Goal: Task Accomplishment & Management: Use online tool/utility

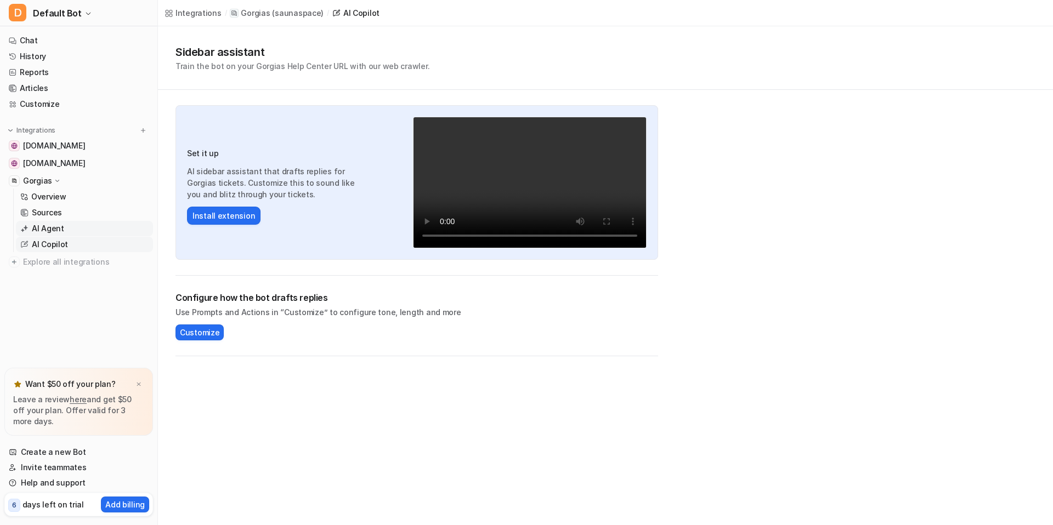
click at [72, 229] on link "AI Agent" at bounding box center [84, 228] width 137 height 15
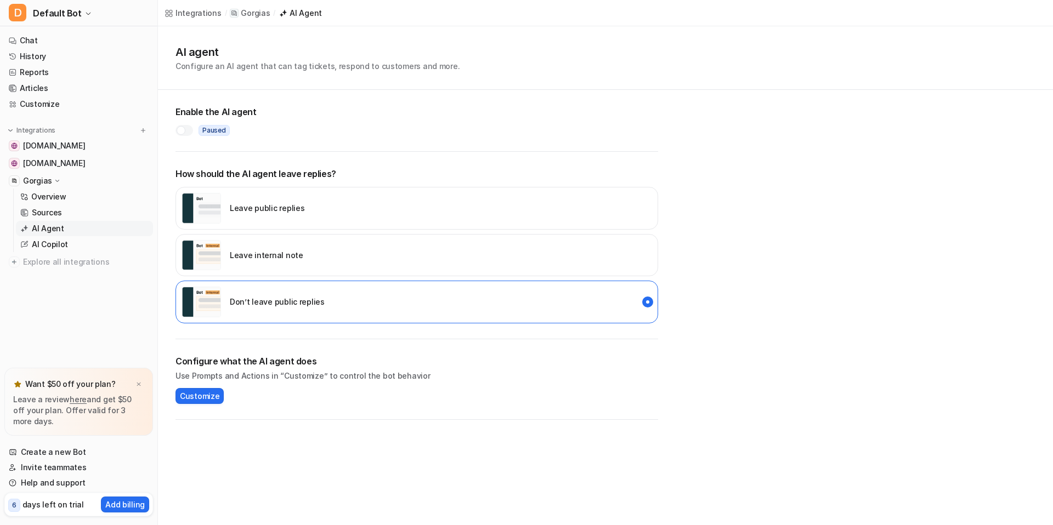
click at [358, 253] on div "Leave internal note" at bounding box center [416, 255] width 483 height 43
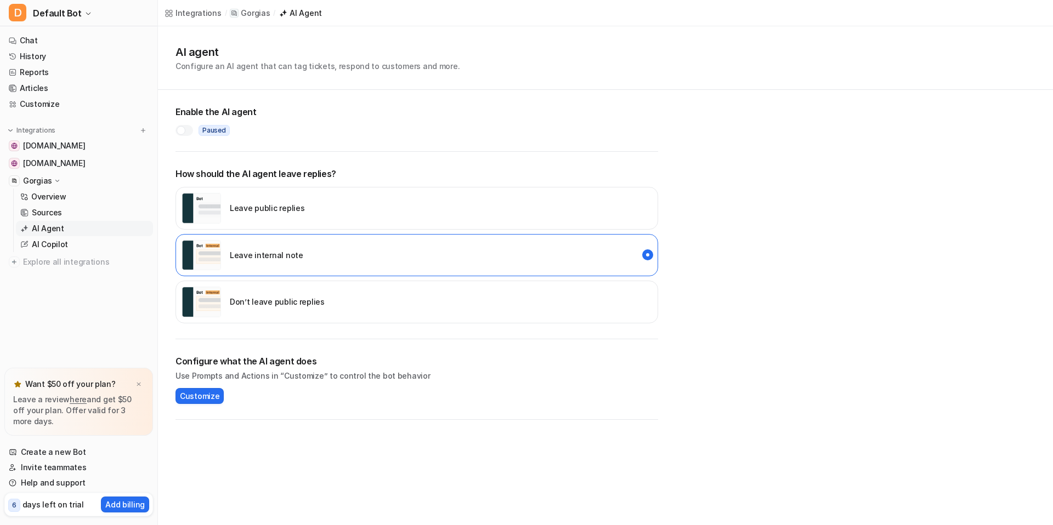
click at [384, 295] on div "Don’t leave public replies" at bounding box center [416, 302] width 483 height 43
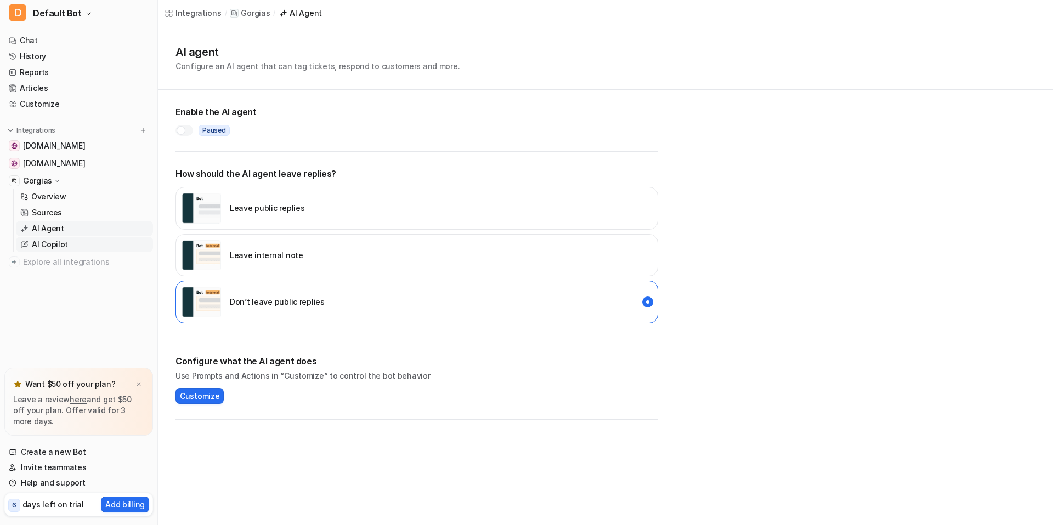
click at [72, 244] on link "AI Copilot" at bounding box center [84, 244] width 137 height 15
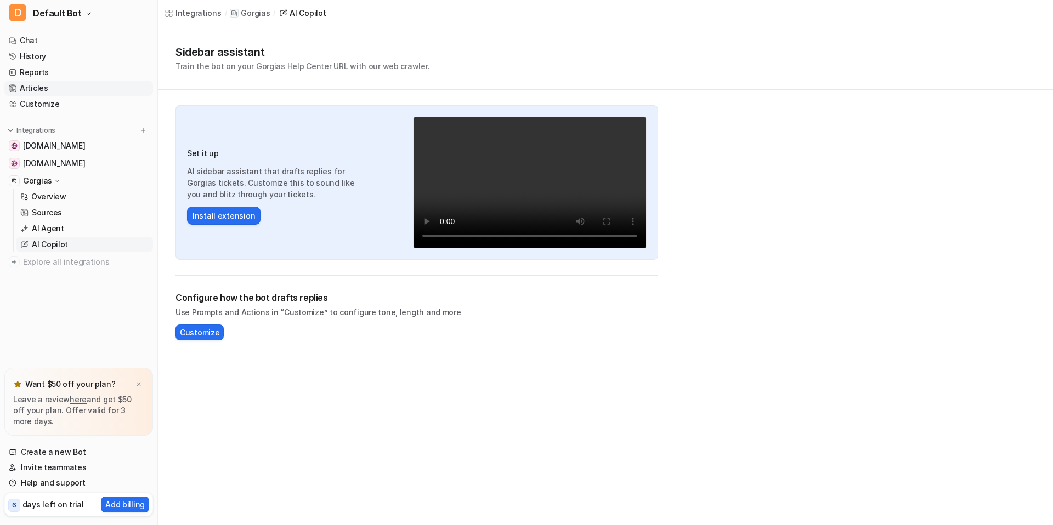
click at [60, 88] on link "Articles" at bounding box center [78, 88] width 149 height 15
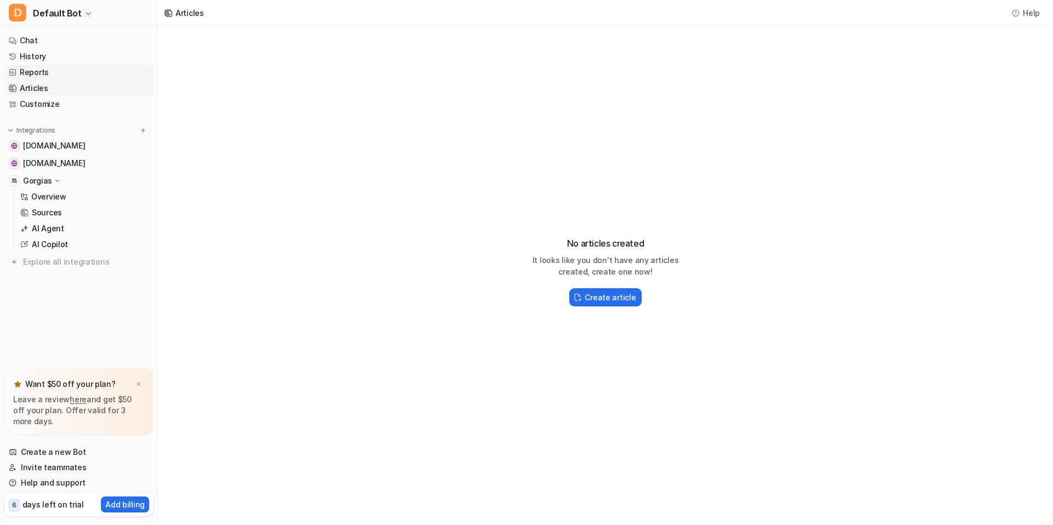
click at [60, 75] on link "Reports" at bounding box center [78, 72] width 149 height 15
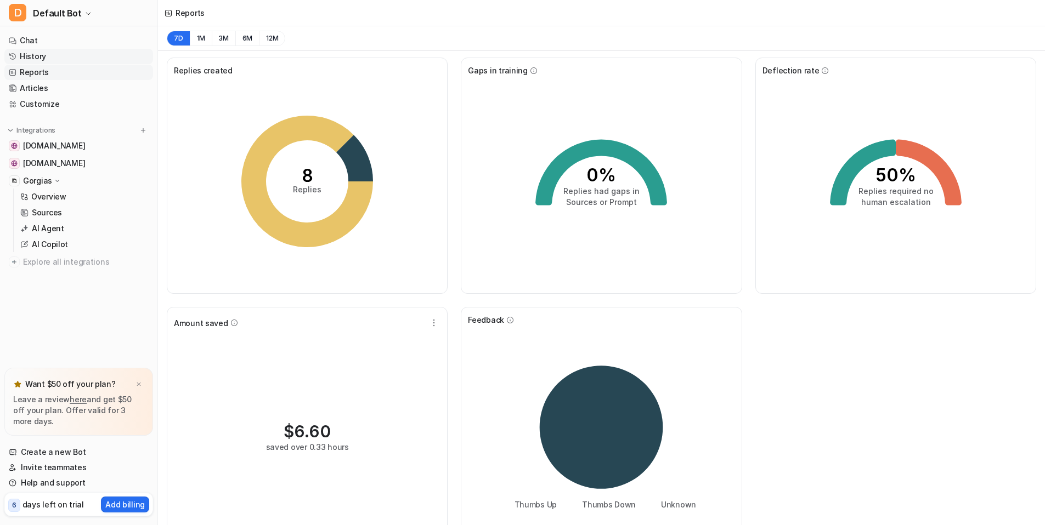
click at [49, 57] on link "History" at bounding box center [78, 56] width 149 height 15
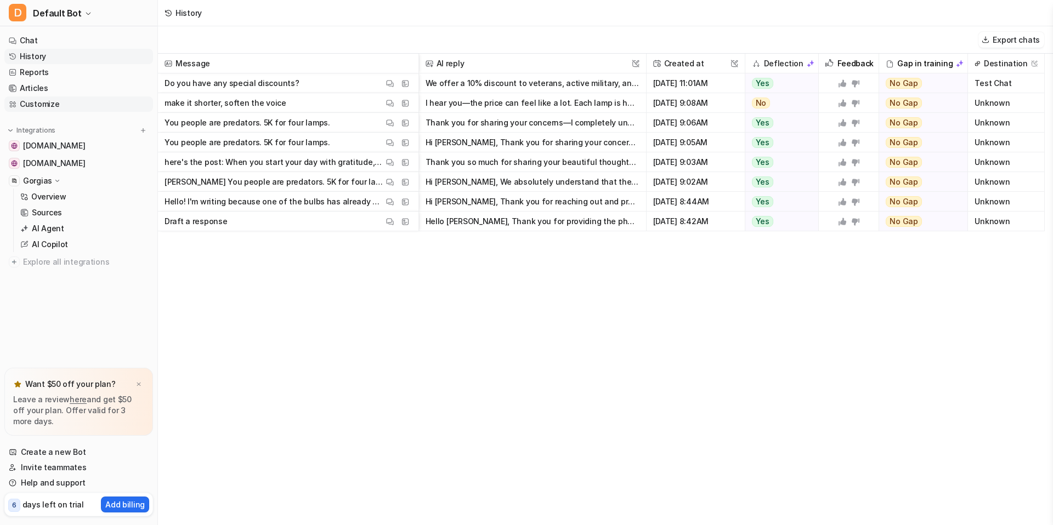
click at [65, 108] on link "Customize" at bounding box center [78, 104] width 149 height 15
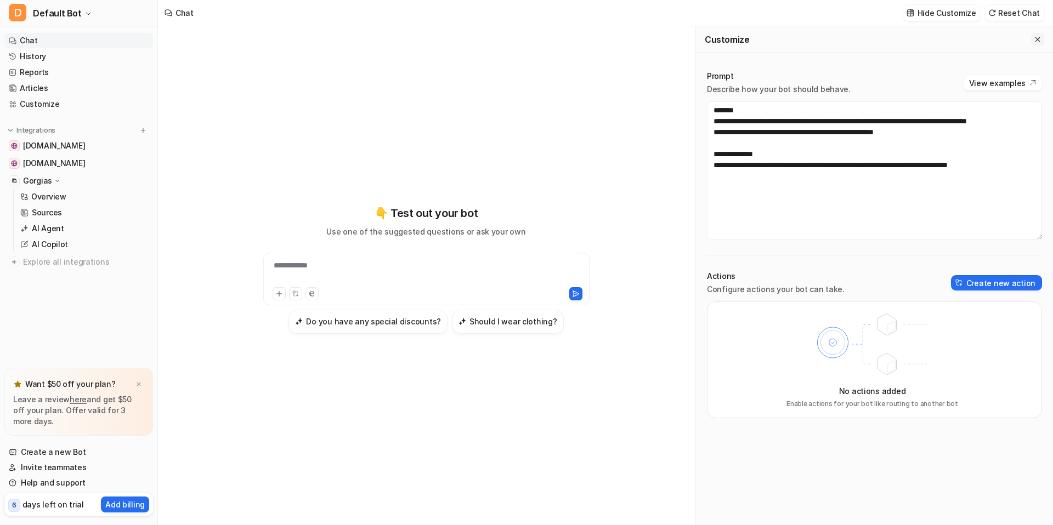
click at [1035, 39] on icon "Close flyout" at bounding box center [1038, 40] width 8 height 8
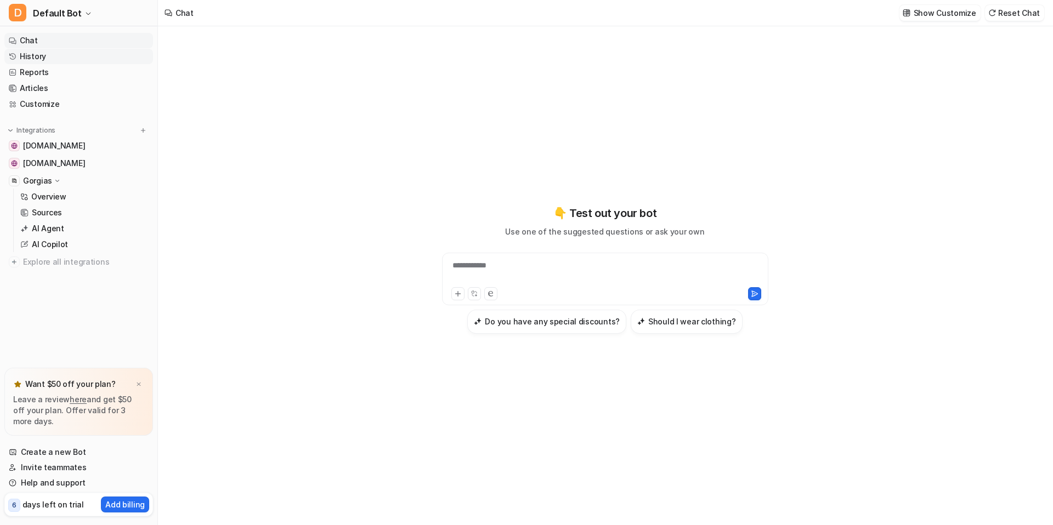
click at [43, 60] on link "History" at bounding box center [78, 56] width 149 height 15
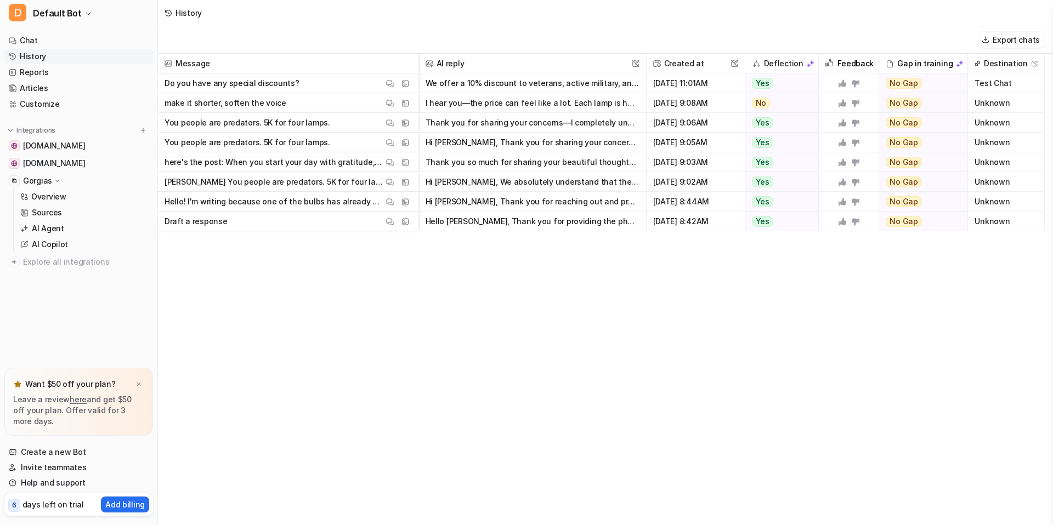
click at [212, 125] on p "You people are predators. 5K for four lamps." at bounding box center [248, 123] width 166 height 20
click at [330, 121] on span "You people are predators. 5K for four lamps. View Thread View Sources" at bounding box center [288, 123] width 252 height 20
click at [456, 124] on button "Thank you for sharing your concerns—I completely understand how the cost can fe…" at bounding box center [533, 123] width 214 height 20
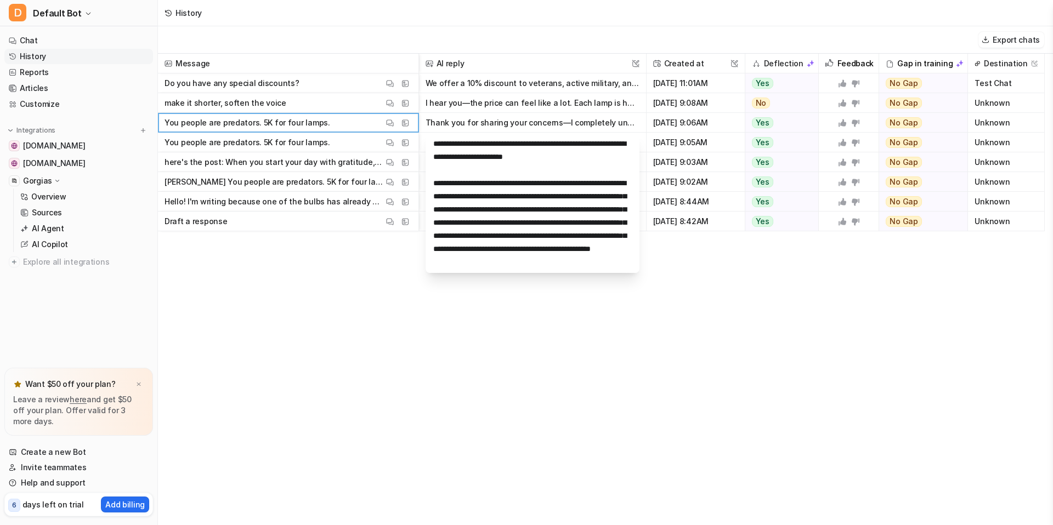
click at [664, 297] on div "Message AI reply This field cannot be modified Created at This field cannot be …" at bounding box center [605, 289] width 895 height 471
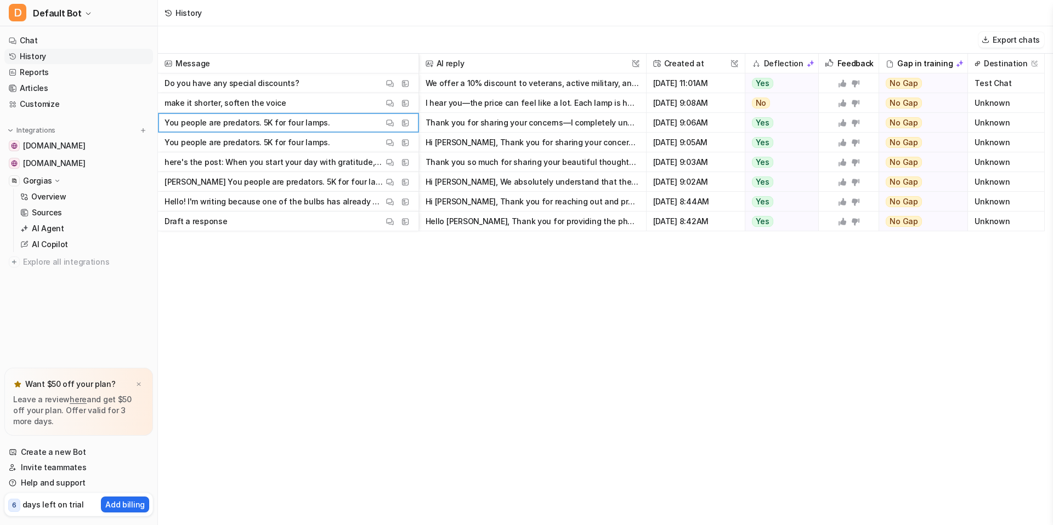
click at [494, 141] on button "Hi Sarah Rose, Thank you for sharing your concerns. We understand that our prod…" at bounding box center [533, 143] width 214 height 20
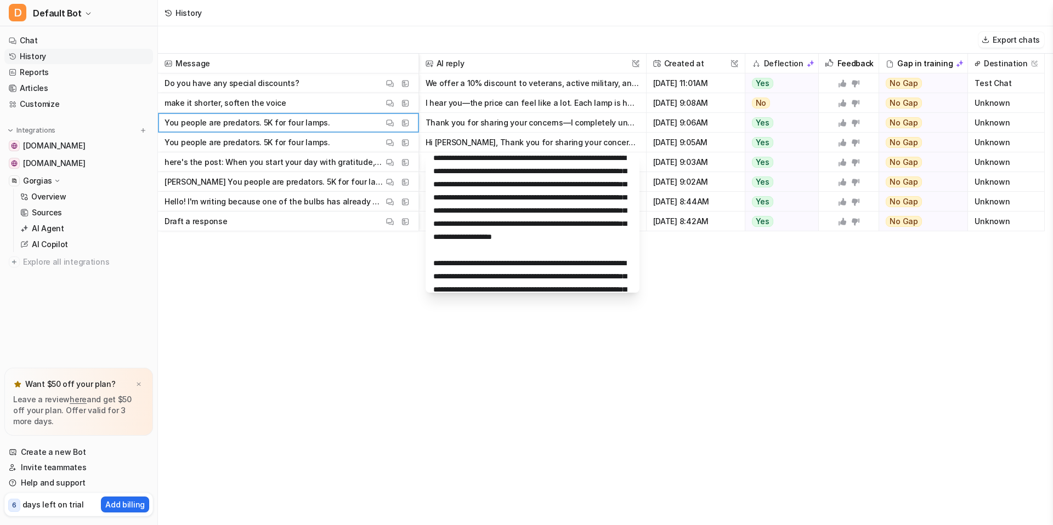
scroll to position [184, 0]
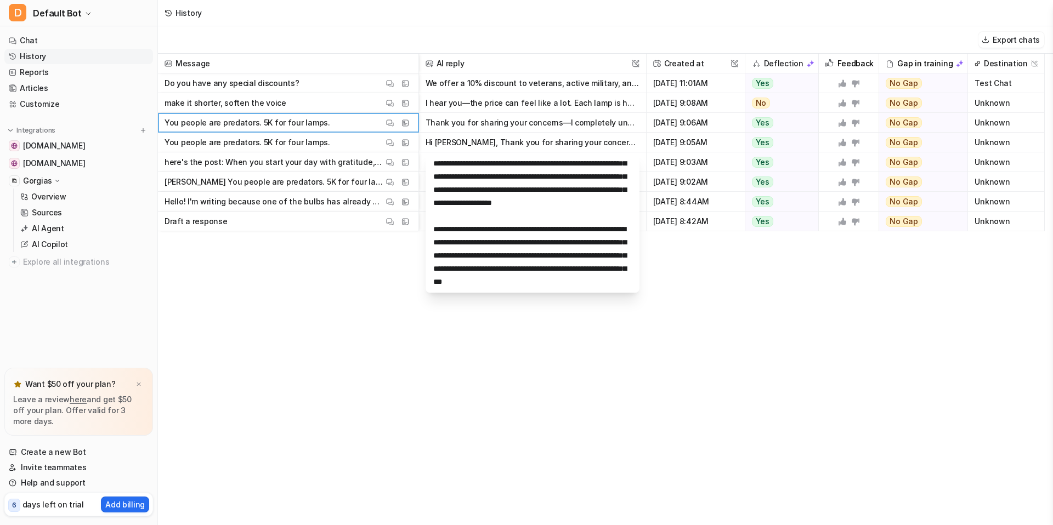
click at [715, 258] on div "Message AI reply This field cannot be modified Created at This field cannot be …" at bounding box center [605, 289] width 895 height 471
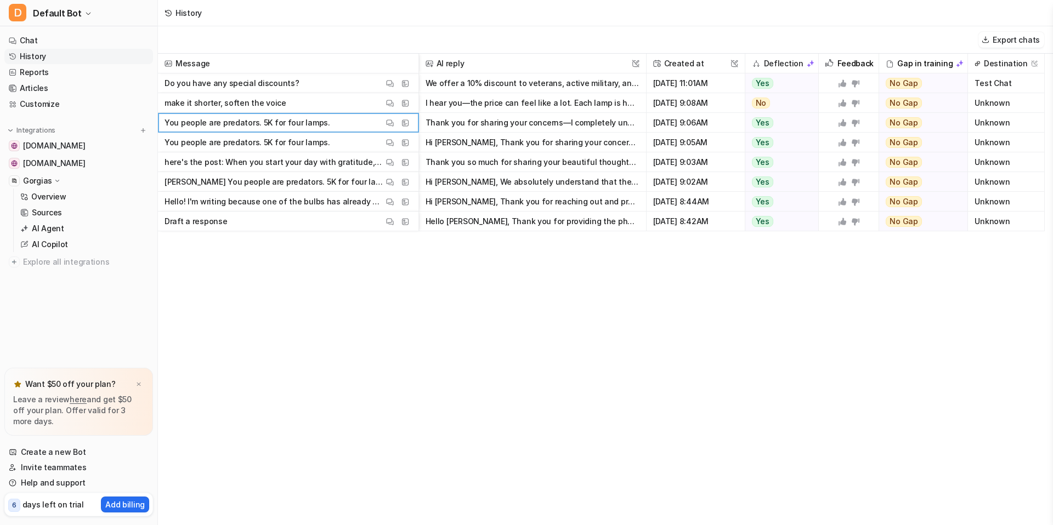
click at [523, 166] on button "Thank you so much for sharing your beautiful thoughts on gratitude and your Glo…" at bounding box center [533, 162] width 214 height 20
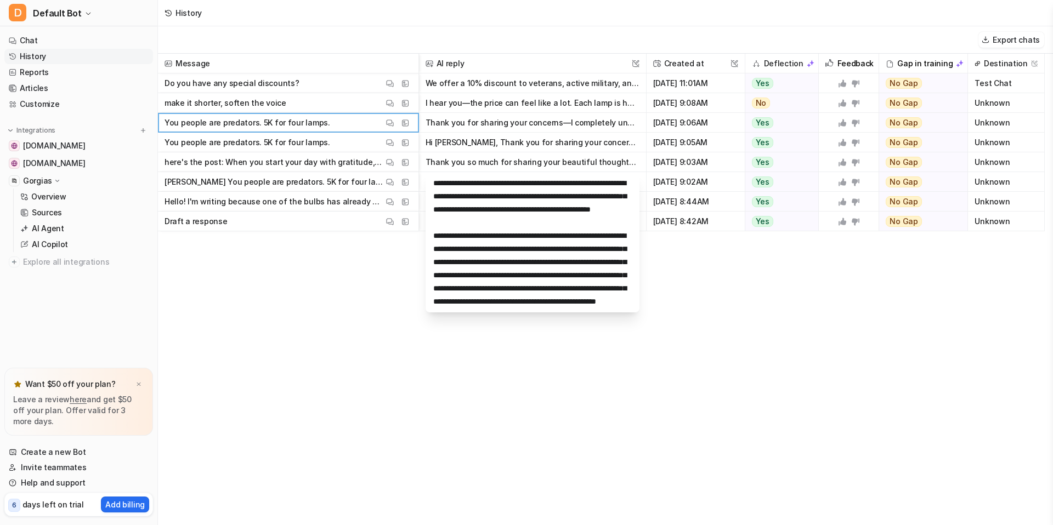
click at [354, 164] on p "here's the post: When you start your day with gratitude, something powerful hap…" at bounding box center [274, 162] width 219 height 20
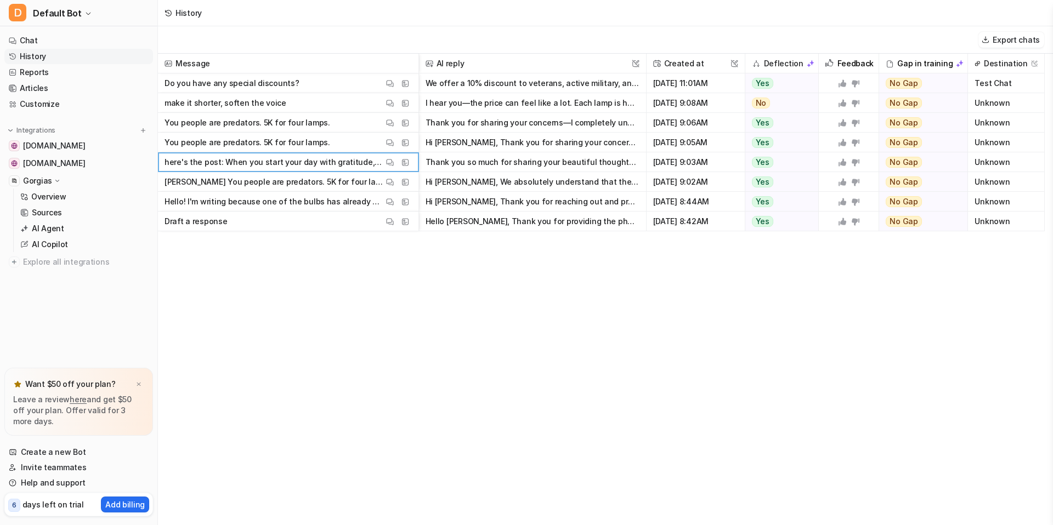
click at [348, 181] on p "Sarah Rose You people are predators. 5K for four lamps. 2d Reply Send message H…" at bounding box center [274, 182] width 219 height 20
click at [340, 202] on p "Hello! I'm writing because one of the bulbs has already gone out. I tested the …" at bounding box center [274, 202] width 219 height 20
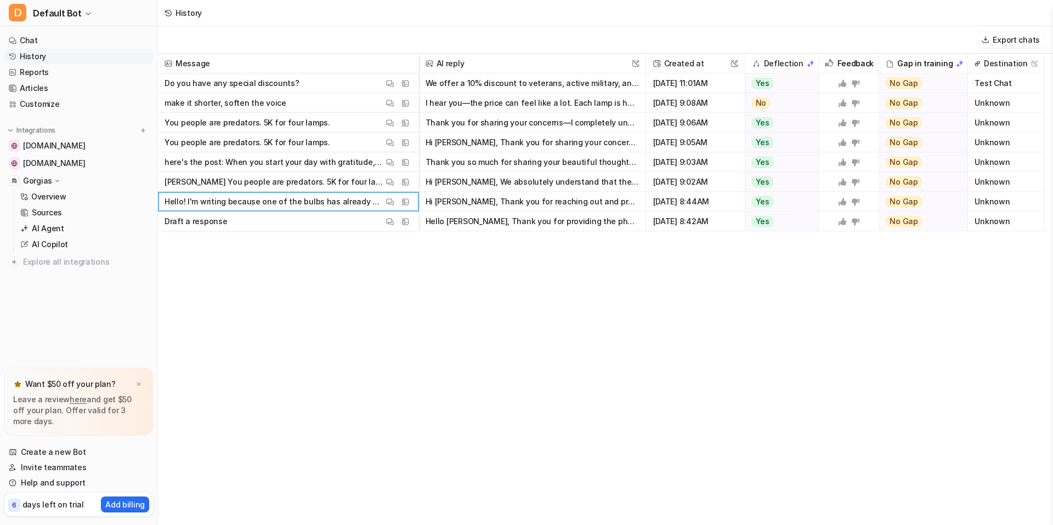
click at [454, 208] on button "Hi Vanice, Thank you for reaching out and providing all the details. We're sorr…" at bounding box center [533, 202] width 214 height 20
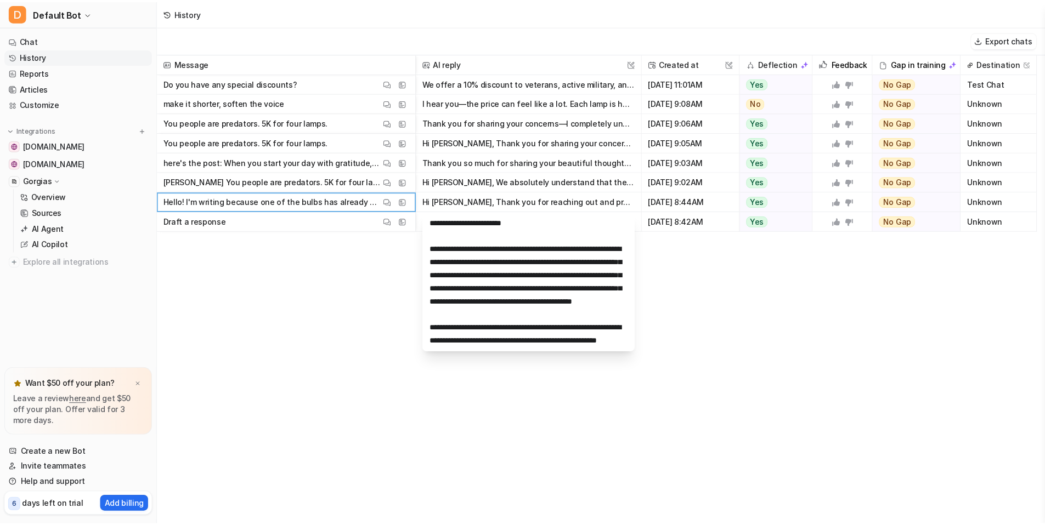
scroll to position [118, 0]
click at [382, 281] on div "Message AI reply This field cannot be modified Created at This field cannot be …" at bounding box center [605, 289] width 895 height 471
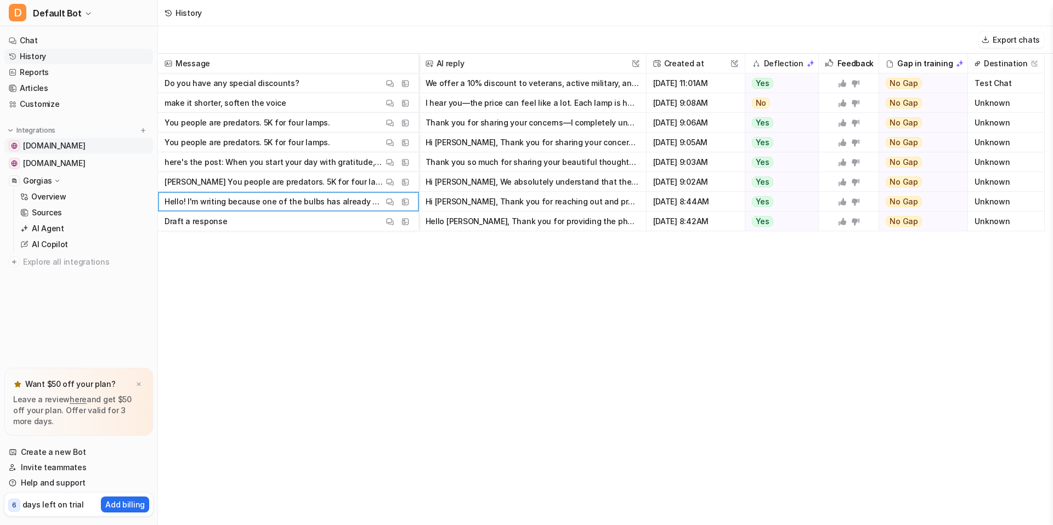
click at [74, 150] on span "[DOMAIN_NAME]" at bounding box center [54, 145] width 62 height 11
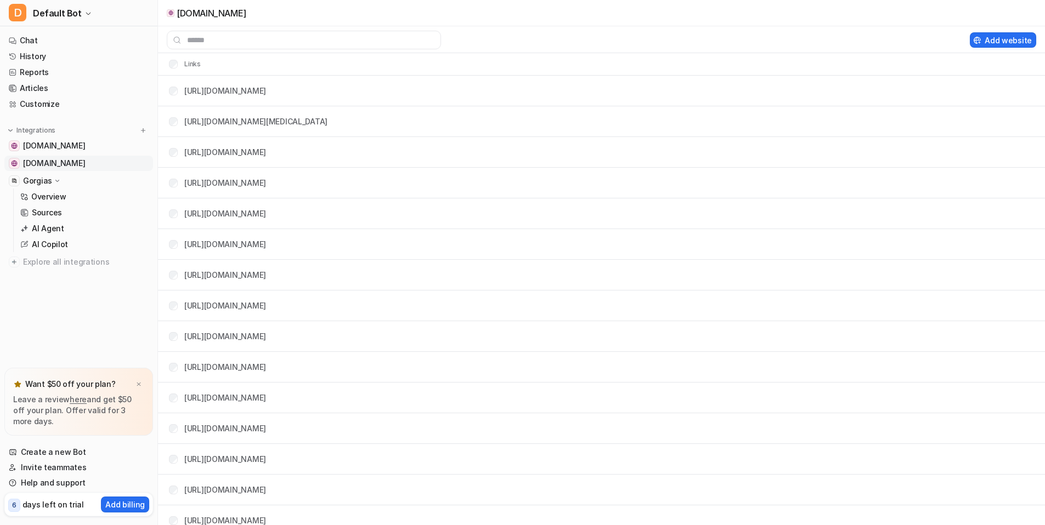
click at [71, 169] on link "[DOMAIN_NAME]" at bounding box center [78, 163] width 149 height 15
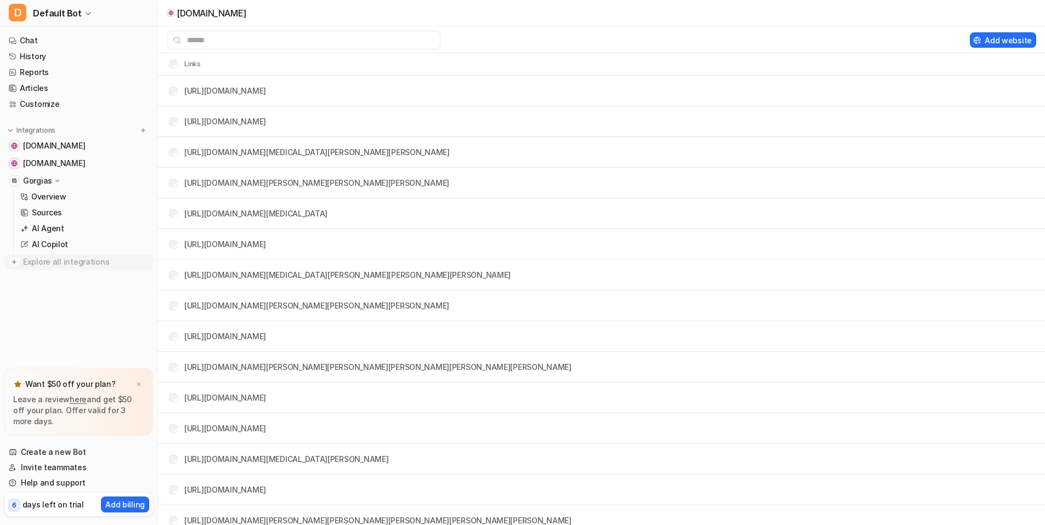
click at [75, 263] on span "Explore all integrations" at bounding box center [86, 262] width 126 height 18
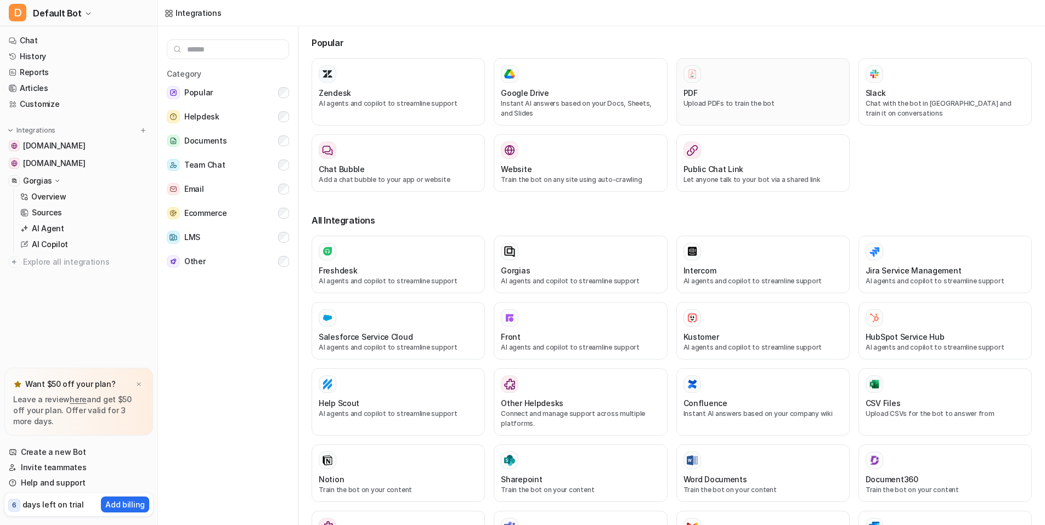
click at [752, 91] on div "PDF" at bounding box center [762, 93] width 159 height 12
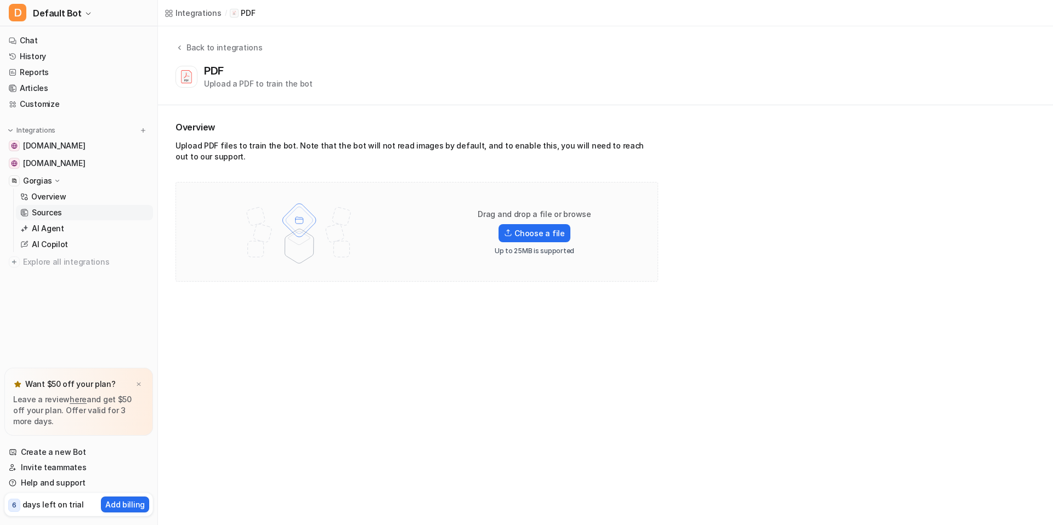
click at [55, 208] on p "Sources" at bounding box center [47, 212] width 30 height 11
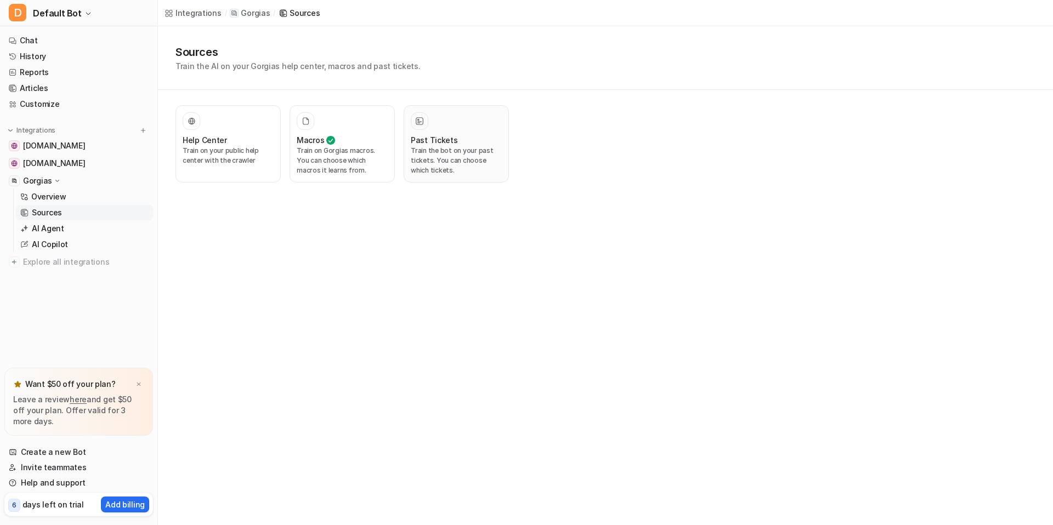
click at [473, 133] on div "Past Tickets Train the bot on your past tickets. You can choose which tickets." at bounding box center [456, 143] width 91 height 63
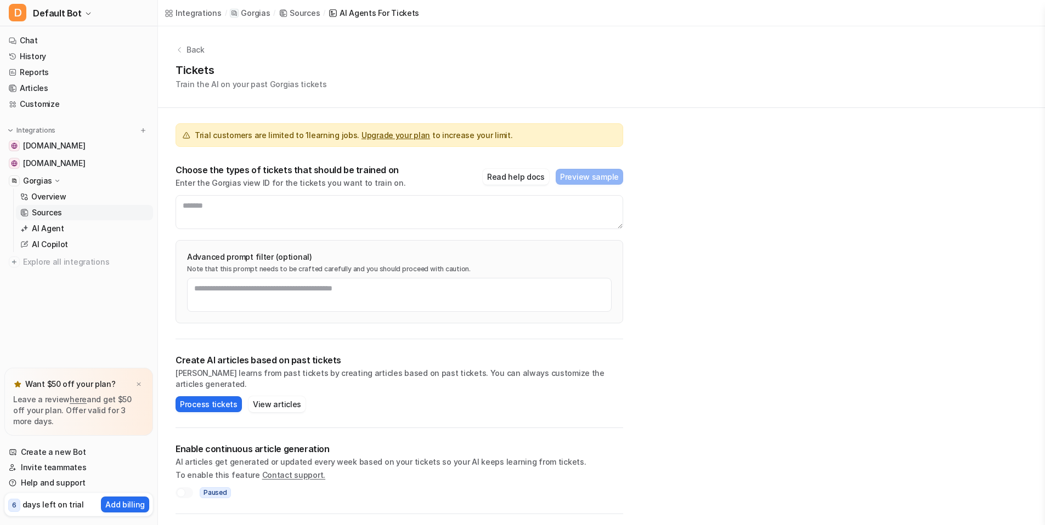
click at [59, 211] on p "Sources" at bounding box center [47, 212] width 30 height 11
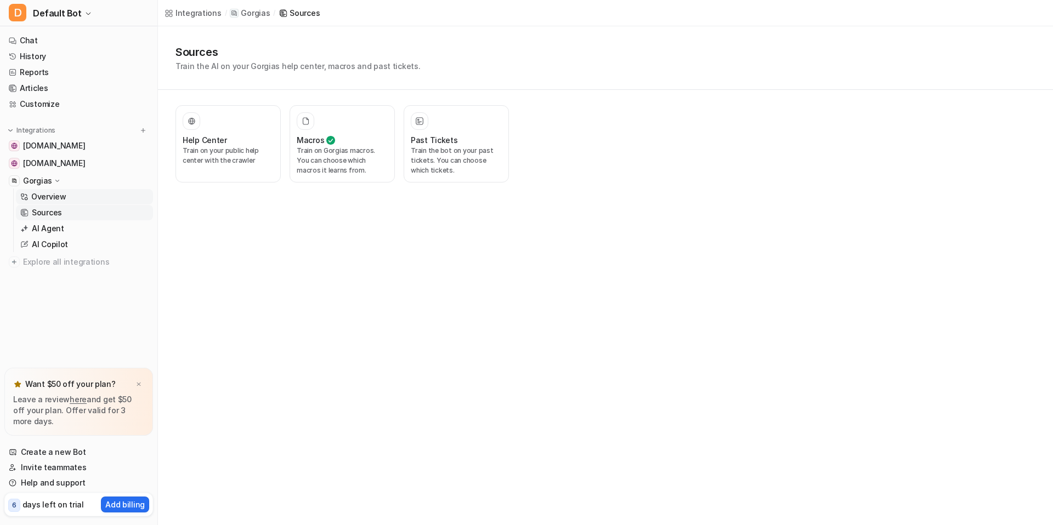
click at [68, 199] on link "Overview" at bounding box center [84, 196] width 137 height 15
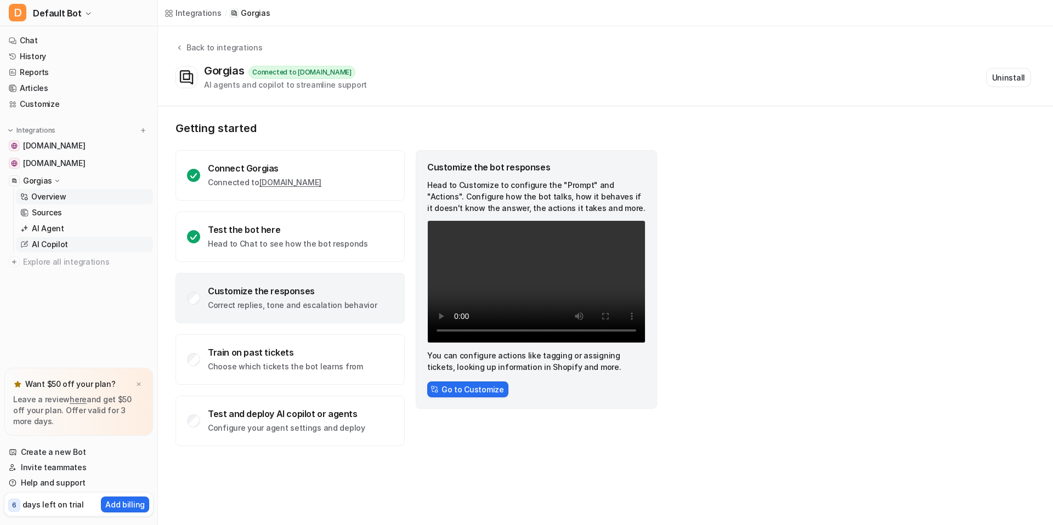
click at [66, 242] on link "AI Copilot" at bounding box center [84, 244] width 137 height 15
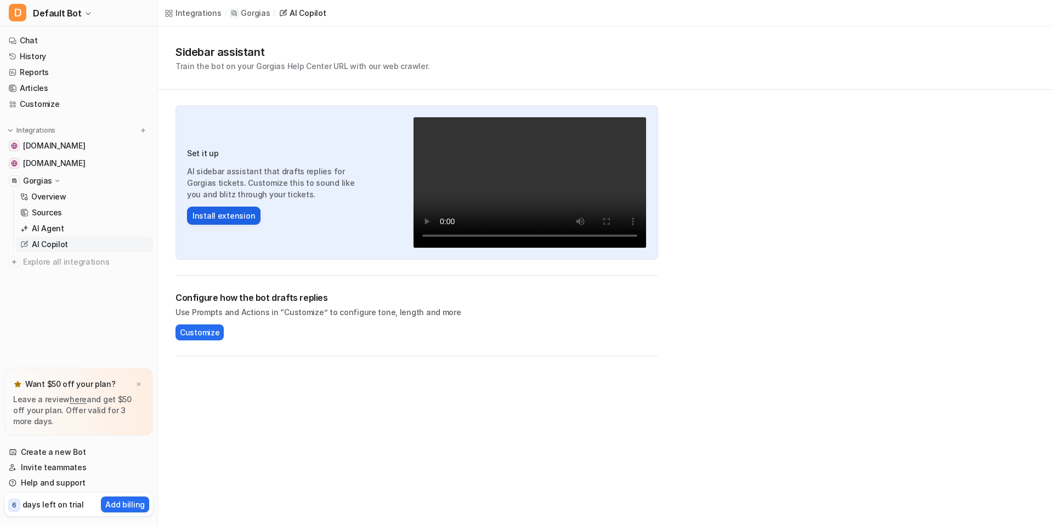
click at [243, 220] on button "Install extension" at bounding box center [223, 216] width 73 height 18
